Goal: Communication & Community: Answer question/provide support

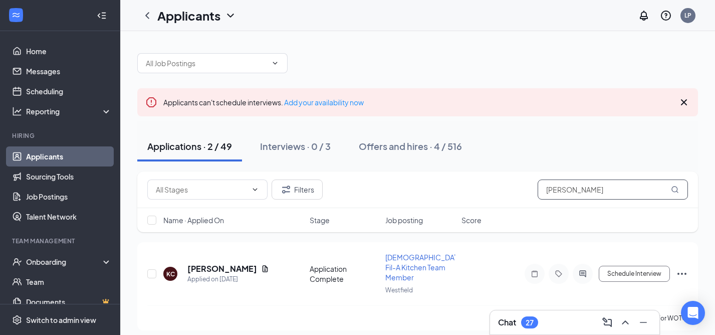
drag, startPoint x: 589, startPoint y: 190, endPoint x: 531, endPoint y: 189, distance: 57.6
click at [532, 189] on div "Filters kay" at bounding box center [417, 189] width 541 height 20
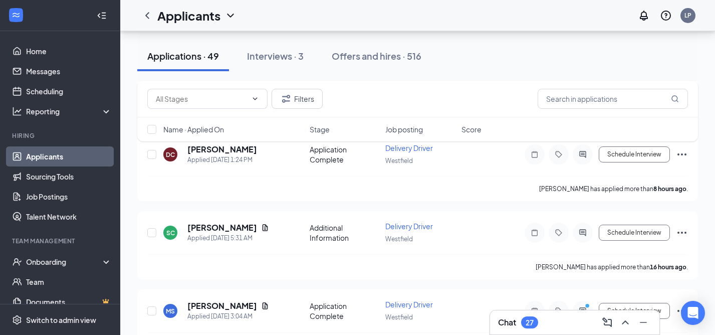
scroll to position [287, 0]
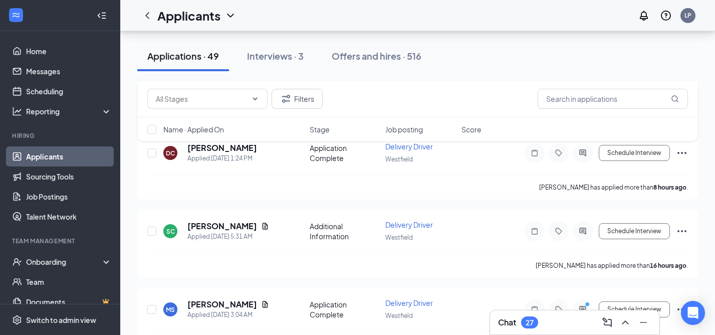
click at [502, 319] on h3 "Chat" at bounding box center [507, 322] width 18 height 11
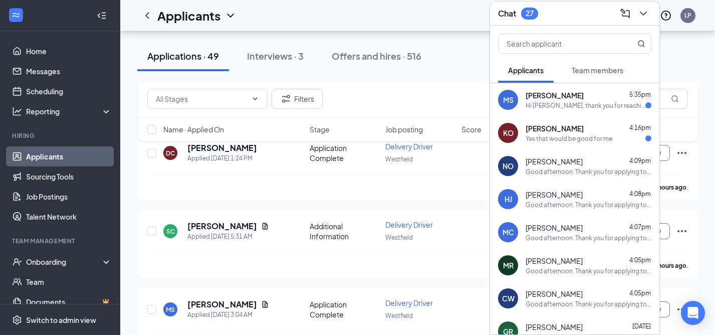
click at [540, 125] on span "[PERSON_NAME]" at bounding box center [555, 128] width 58 height 10
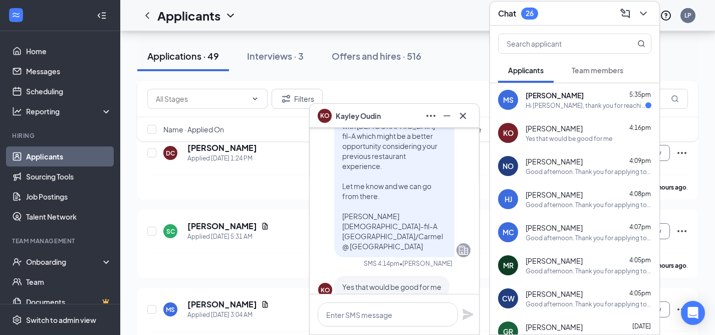
scroll to position [0, 0]
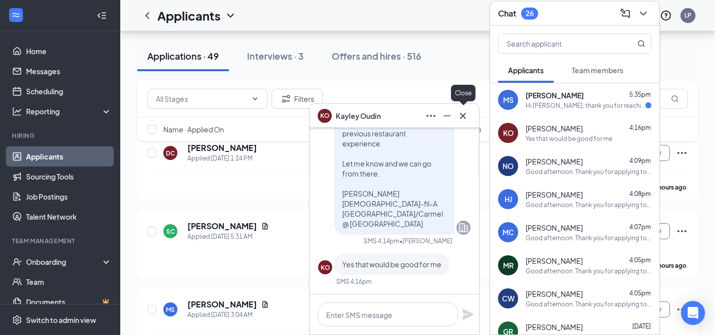
click at [462, 113] on icon "Cross" at bounding box center [463, 116] width 12 height 12
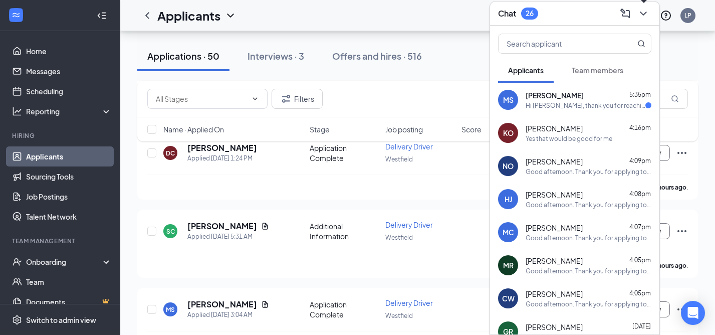
click at [642, 16] on icon "ChevronDown" at bounding box center [644, 14] width 12 height 12
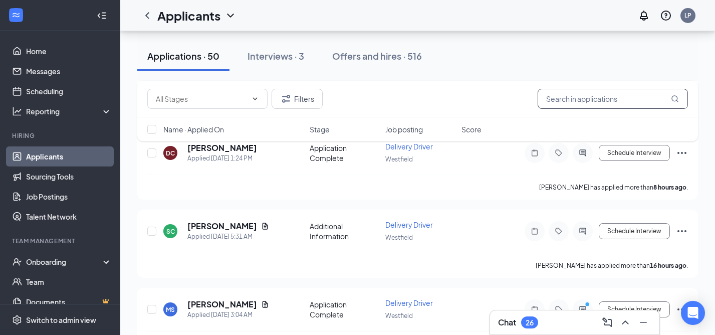
click at [570, 101] on input "text" at bounding box center [613, 99] width 150 height 20
type input "z"
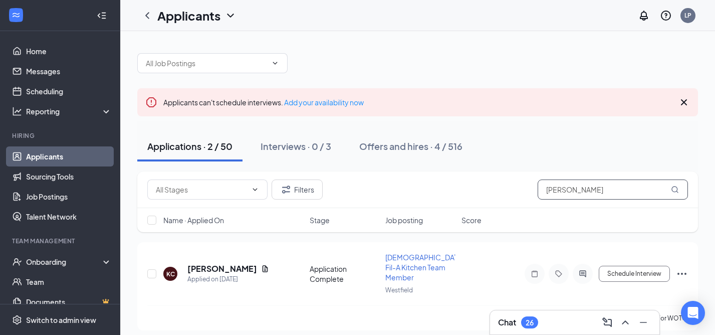
scroll to position [84, 0]
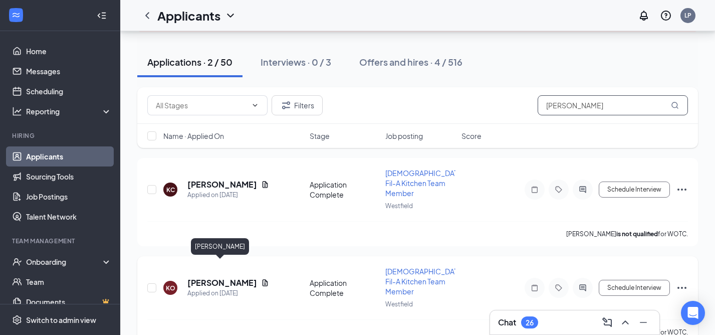
type input "[PERSON_NAME]"
click at [226, 277] on h5 "[PERSON_NAME]" at bounding box center [222, 282] width 70 height 11
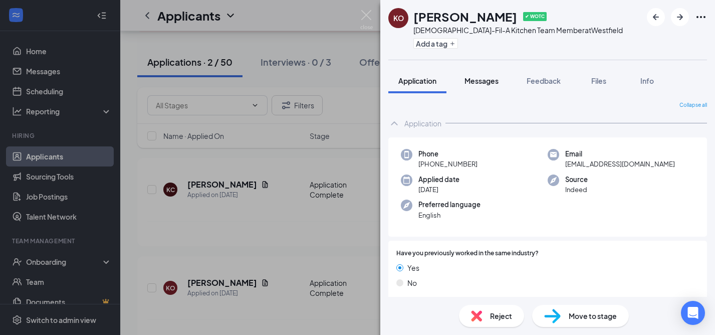
click at [483, 80] on span "Messages" at bounding box center [482, 80] width 34 height 9
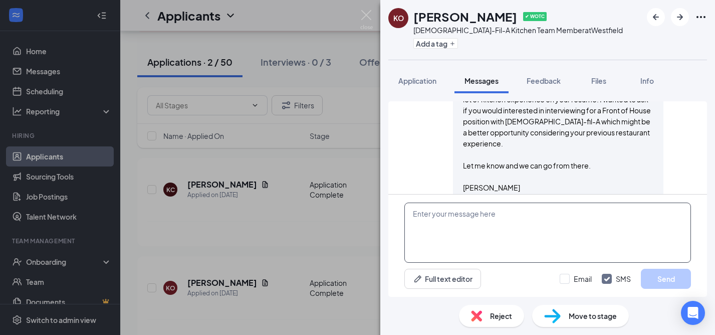
scroll to position [465, 0]
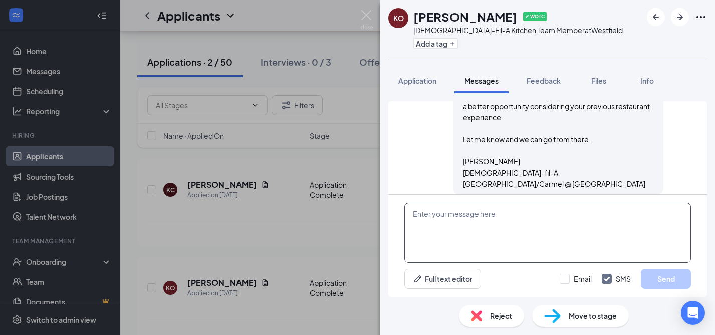
click at [454, 229] on textarea at bounding box center [547, 232] width 287 height 60
paste textarea "Good afternoon. Thank you for applying to work at [DEMOGRAPHIC_DATA][GEOGRAPHIC…"
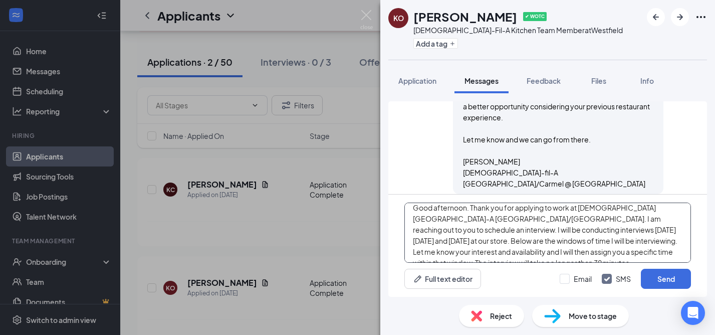
scroll to position [0, 0]
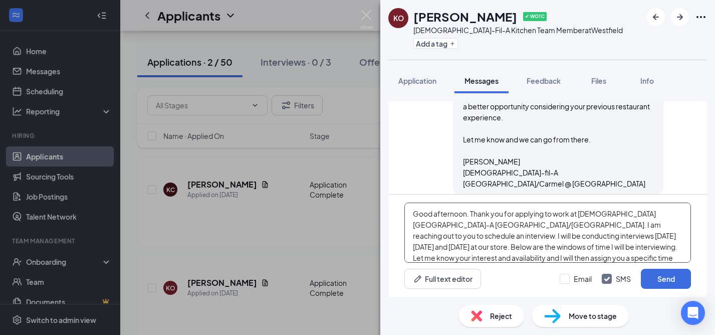
drag, startPoint x: 571, startPoint y: 226, endPoint x: 415, endPoint y: 213, distance: 156.9
click at [415, 213] on textarea "Good afternoon. Thank you for applying to work at [DEMOGRAPHIC_DATA][GEOGRAPHIC…" at bounding box center [547, 232] width 287 height 60
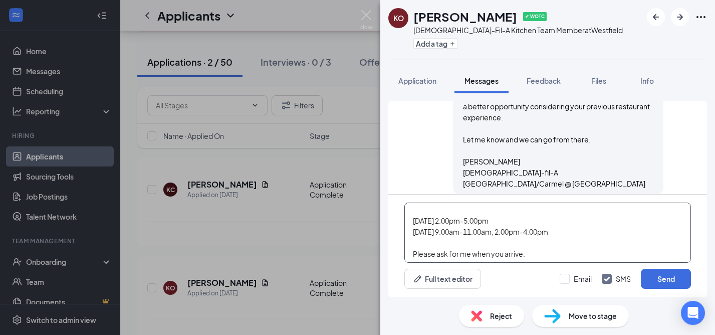
scroll to position [46, 0]
type textarea "Great! I will be conducting interviews [DATE][DATE] and [DATE] at our store. Be…"
click at [565, 276] on input "Email" at bounding box center [576, 279] width 32 height 10
checkbox input "true"
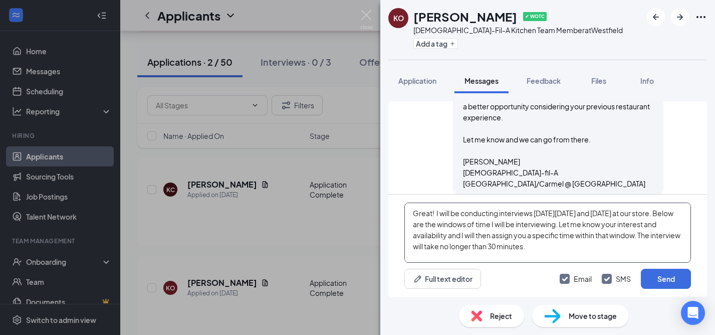
scroll to position [4, 0]
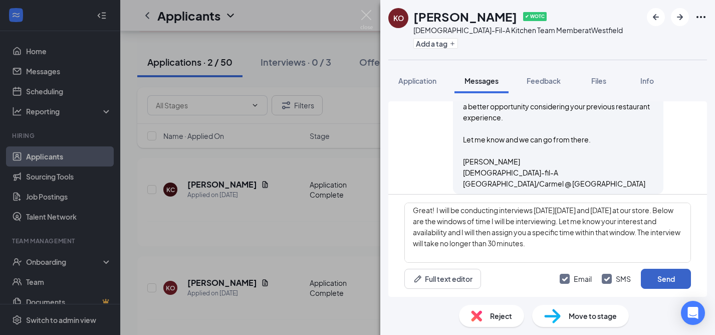
click at [673, 281] on button "Send" at bounding box center [666, 279] width 50 height 20
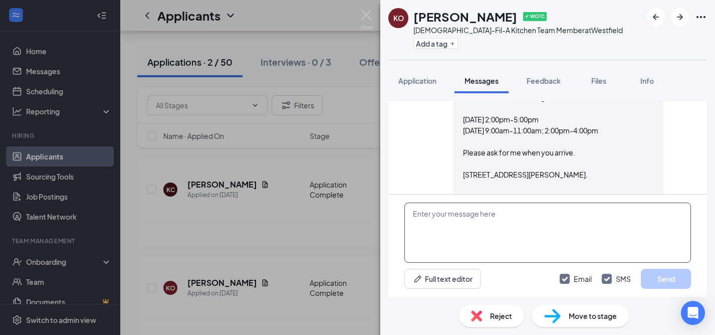
scroll to position [970, 0]
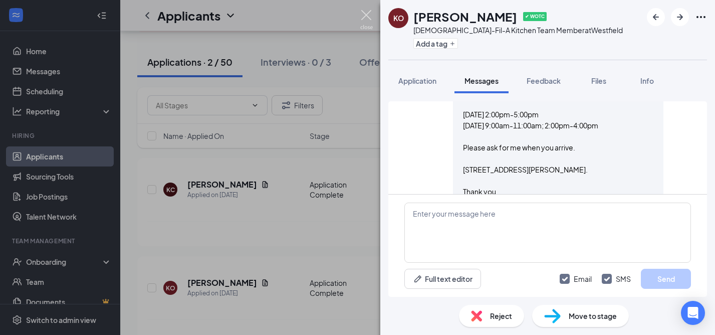
click at [368, 13] on img at bounding box center [366, 20] width 13 height 20
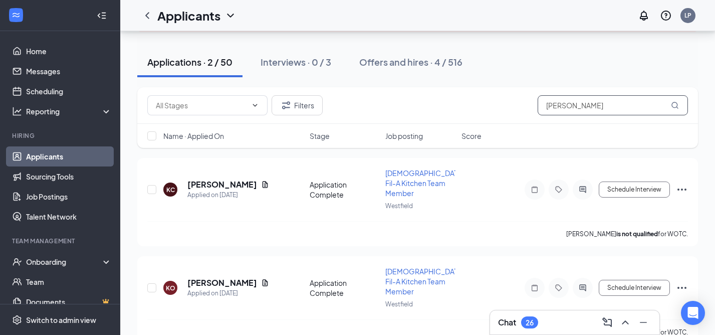
drag, startPoint x: 573, startPoint y: 104, endPoint x: 540, endPoint y: 98, distance: 33.7
click at [540, 102] on input "[PERSON_NAME]" at bounding box center [613, 105] width 150 height 20
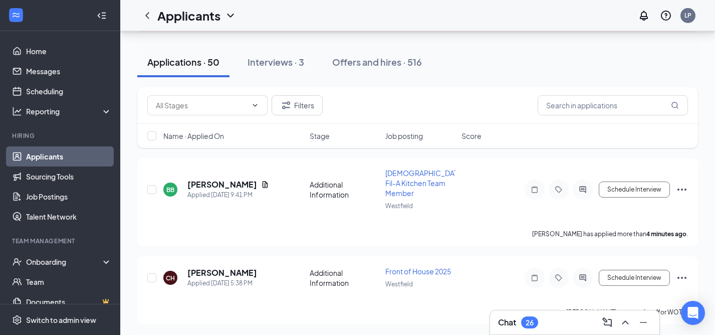
click at [501, 324] on h3 "Chat" at bounding box center [507, 322] width 18 height 11
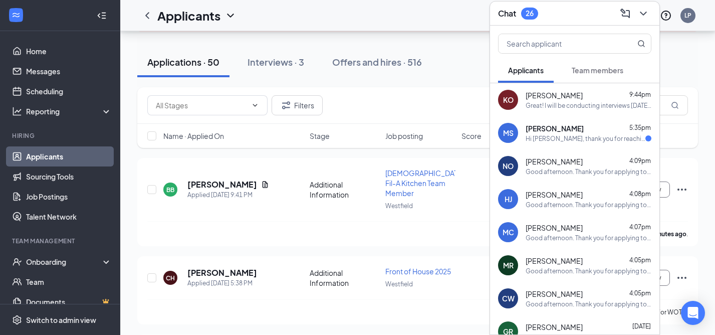
click at [568, 130] on div "[PERSON_NAME] 5:35pm" at bounding box center [589, 128] width 126 height 10
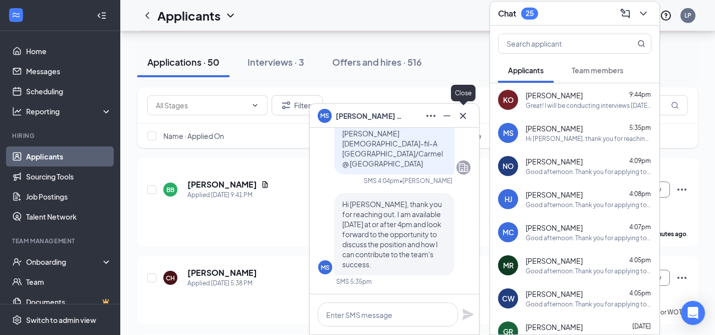
click at [462, 114] on icon "Cross" at bounding box center [463, 115] width 6 height 6
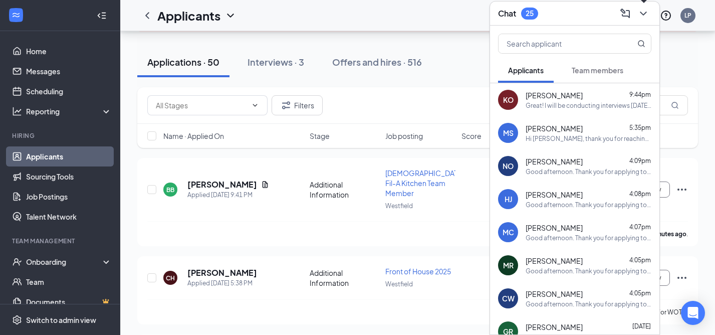
click at [642, 12] on icon "ChevronDown" at bounding box center [644, 14] width 12 height 12
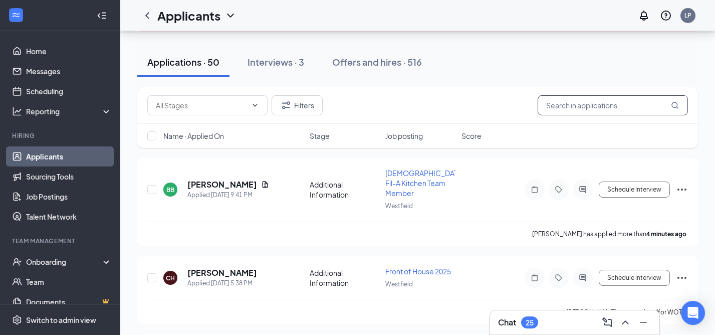
click at [560, 112] on input "text" at bounding box center [613, 105] width 150 height 20
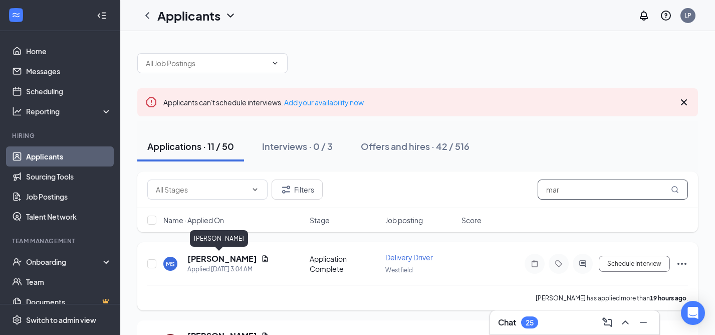
type input "mar"
click at [218, 261] on h5 "[PERSON_NAME]" at bounding box center [222, 258] width 70 height 11
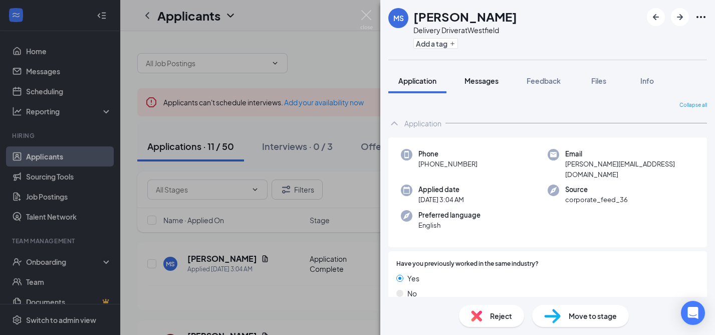
click at [484, 84] on span "Messages" at bounding box center [482, 80] width 34 height 9
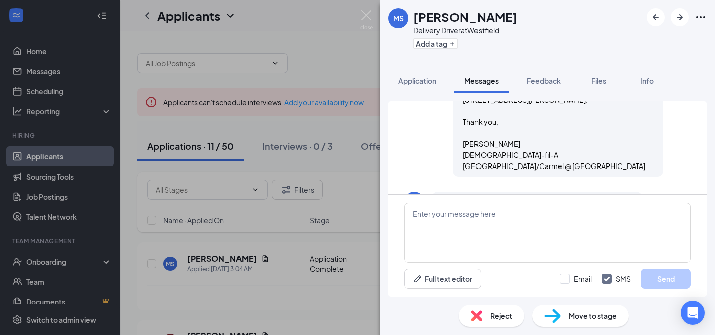
scroll to position [671, 0]
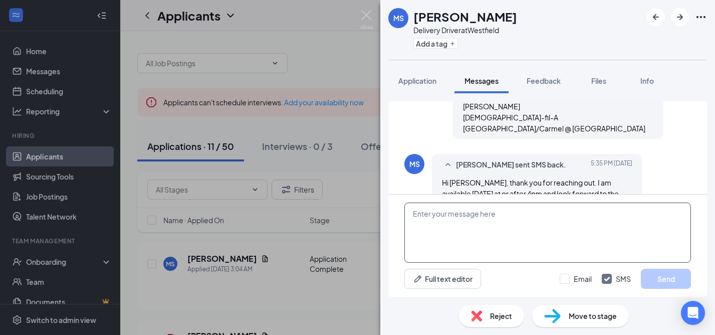
click at [457, 219] on textarea at bounding box center [547, 232] width 287 height 60
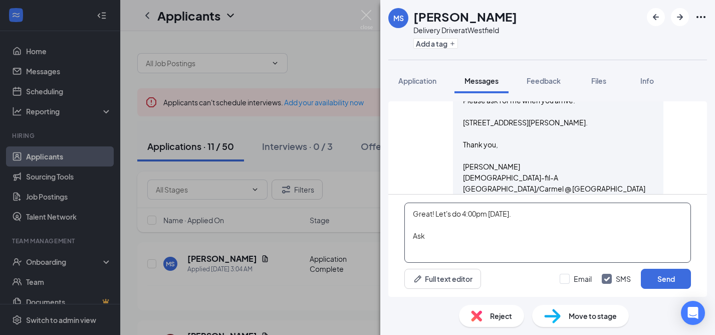
scroll to position [612, 0]
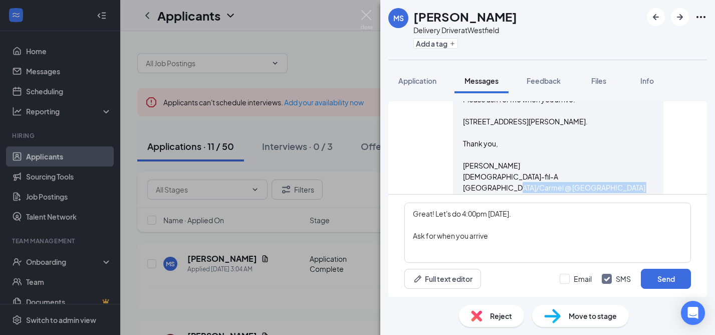
click at [499, 240] on textarea "Great! Let's do 4:00pm [DATE]. Ask for when you arrive" at bounding box center [547, 232] width 287 height 60
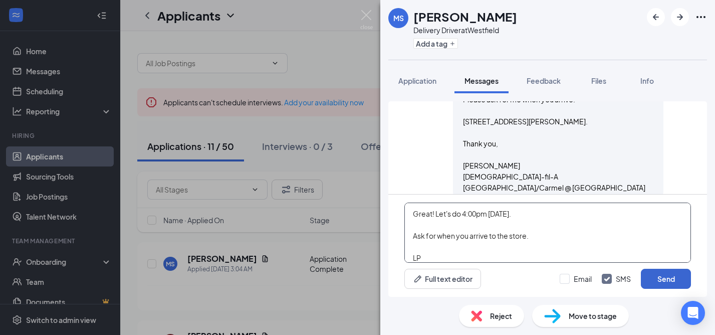
type textarea "Great! Let's do 4:00pm [DATE]. Ask for when you arrive to the store. LP"
click at [668, 278] on button "Send" at bounding box center [666, 279] width 50 height 20
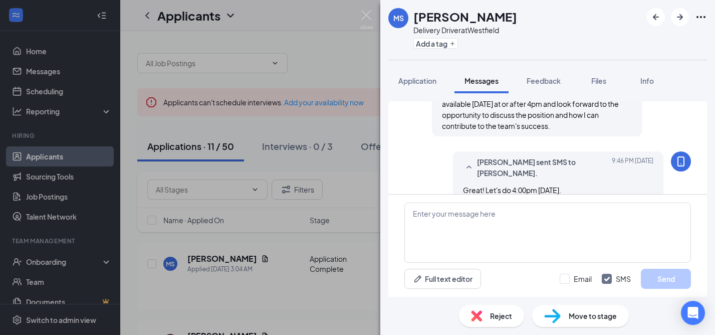
scroll to position [769, 0]
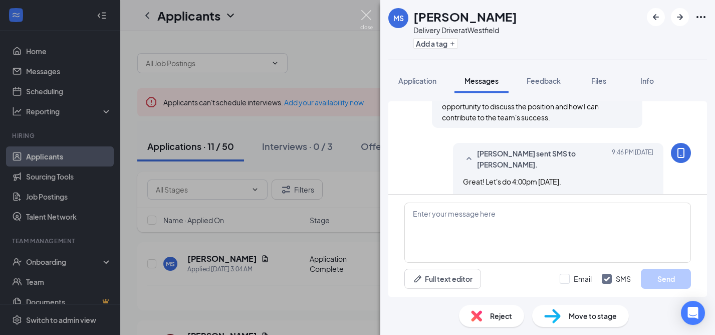
click at [364, 14] on img at bounding box center [366, 20] width 13 height 20
